Goal: Use online tool/utility: Utilize a website feature to perform a specific function

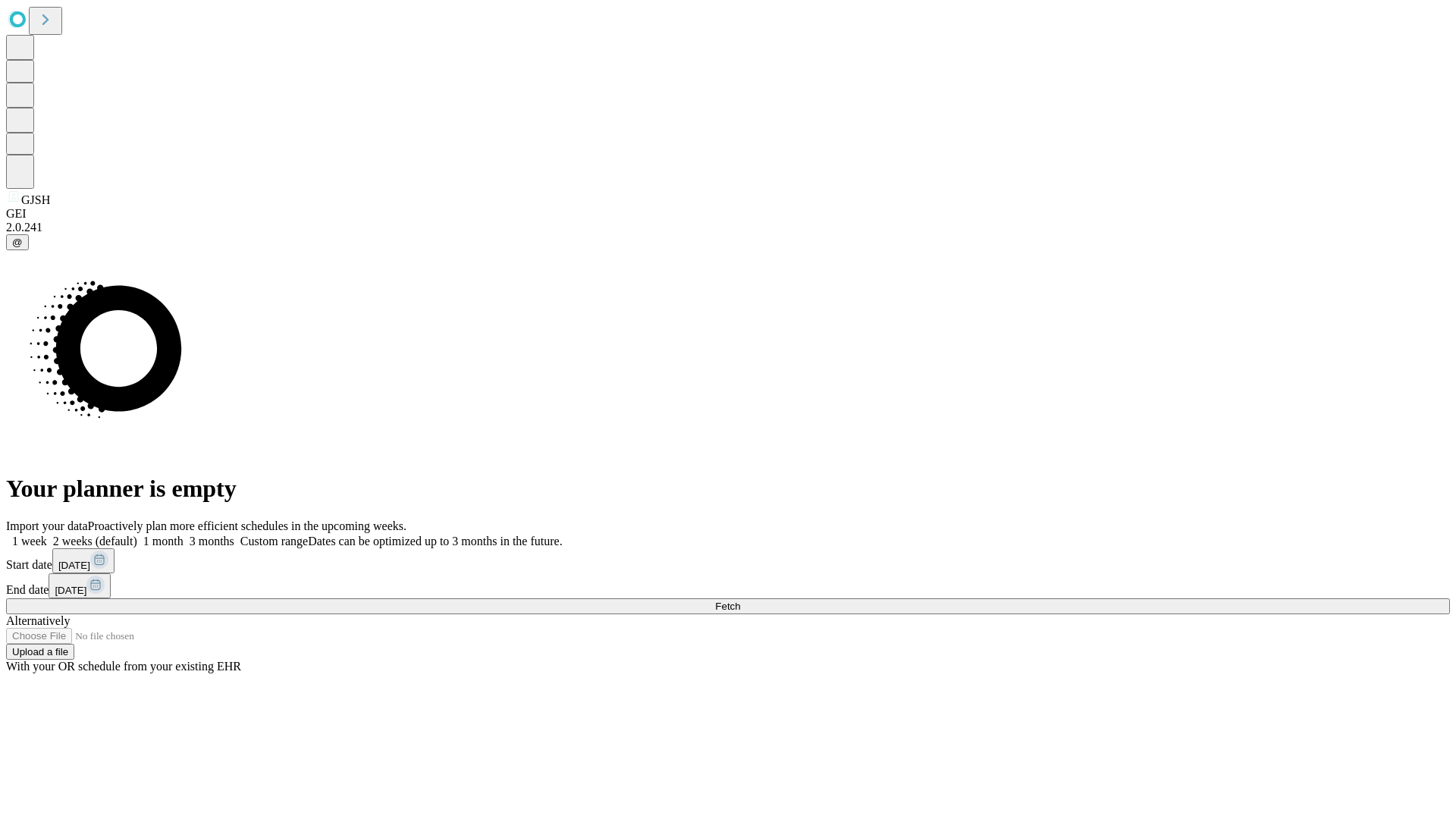
click at [740, 601] on span "Fetch" at bounding box center [727, 606] width 25 height 11
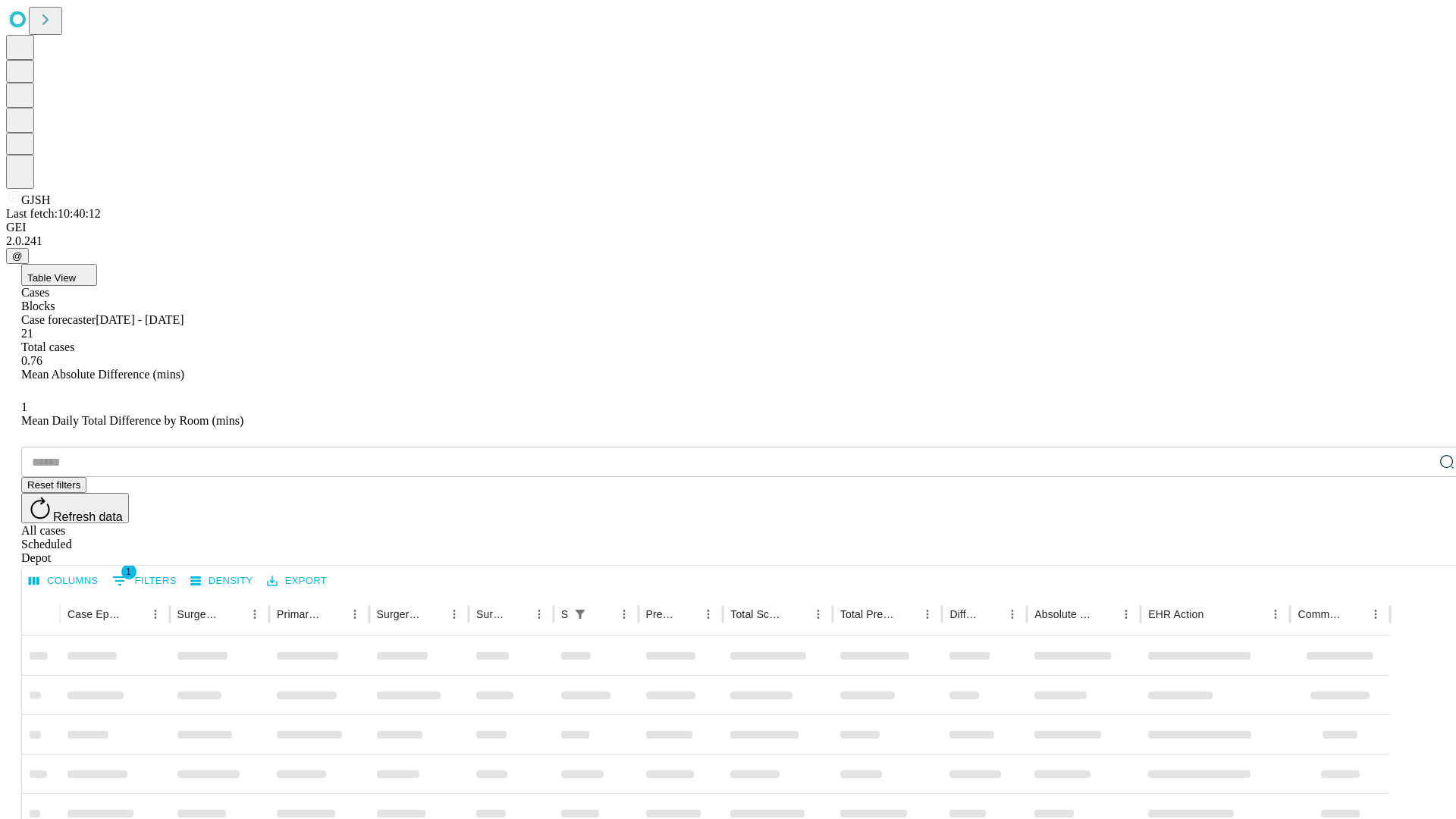
click at [76, 272] on span "Table View" at bounding box center [52, 278] width 48 height 11
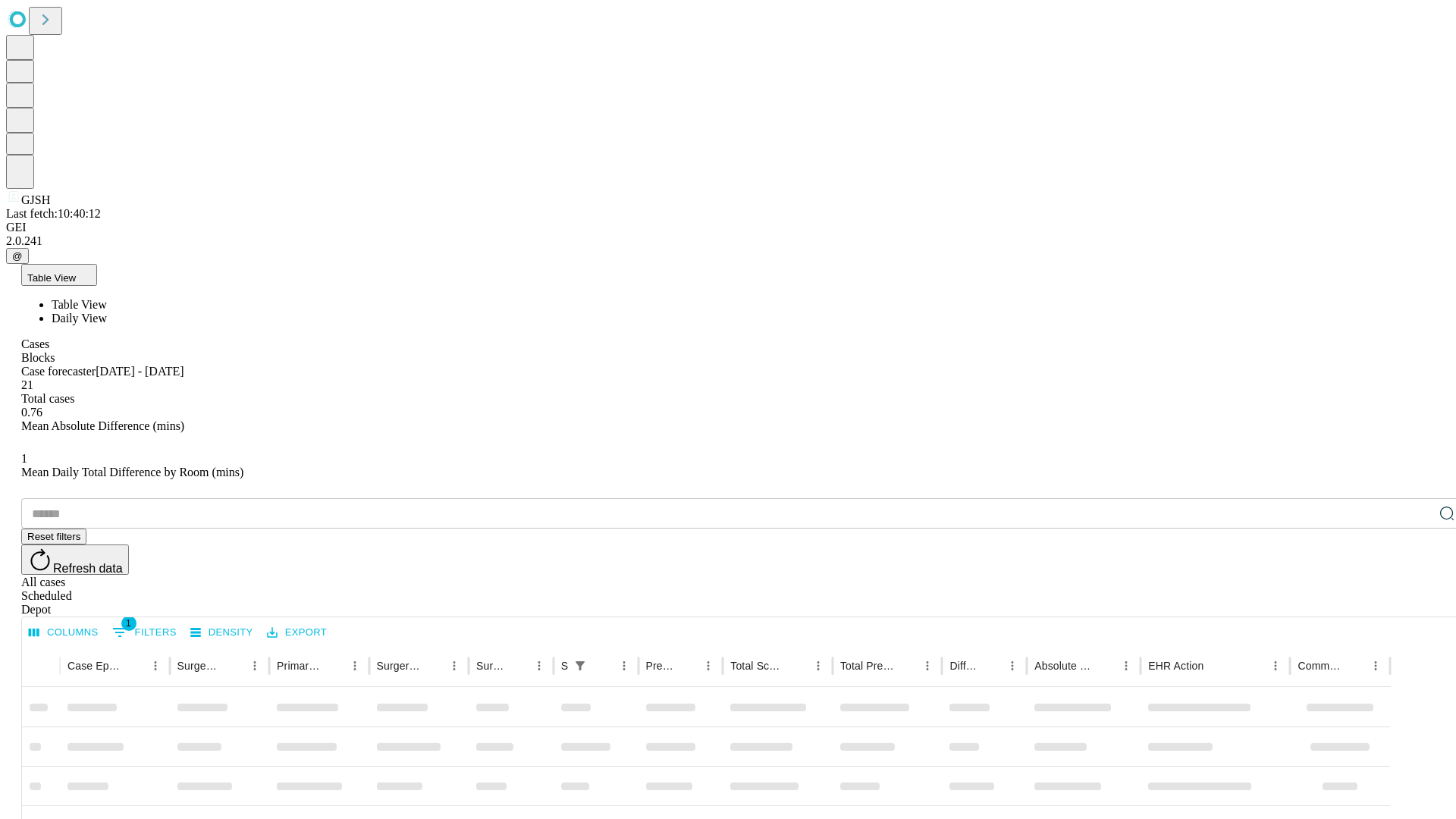
click at [107, 312] on span "Daily View" at bounding box center [80, 318] width 56 height 13
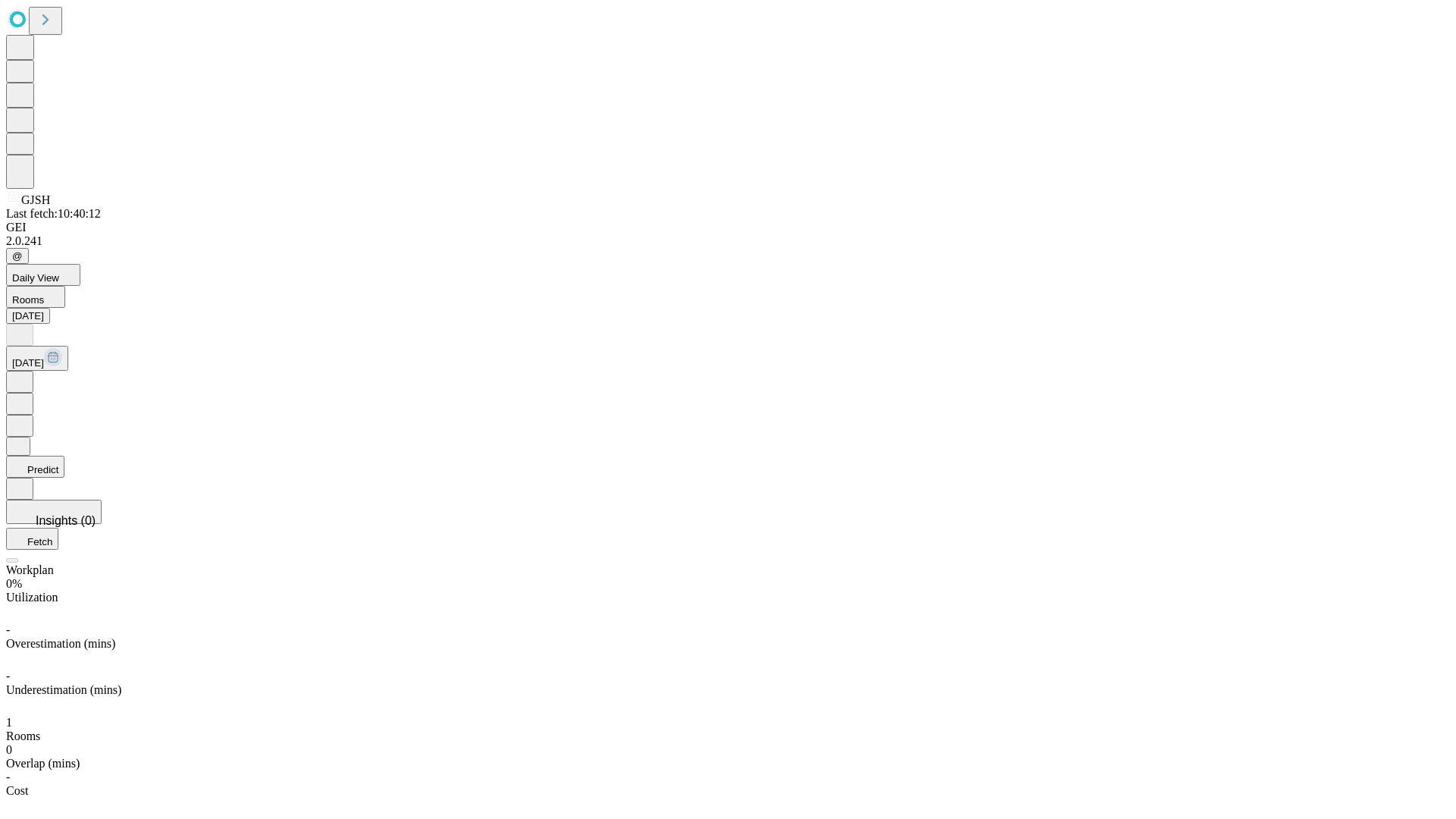
click at [65, 456] on button "Predict" at bounding box center [35, 467] width 58 height 22
